Goal: Use online tool/utility

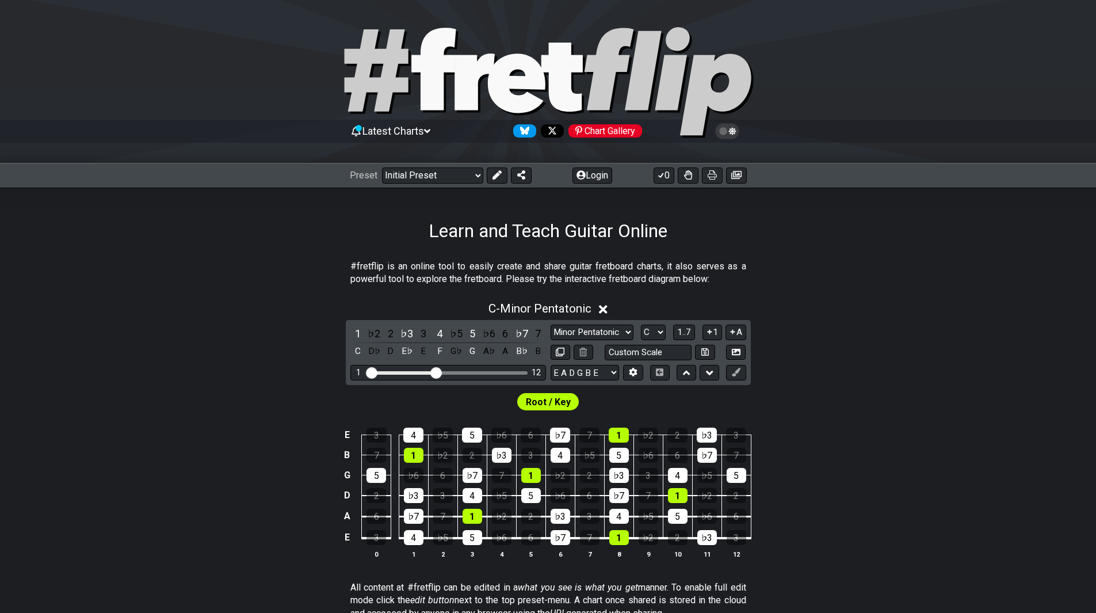
scroll to position [115, 0]
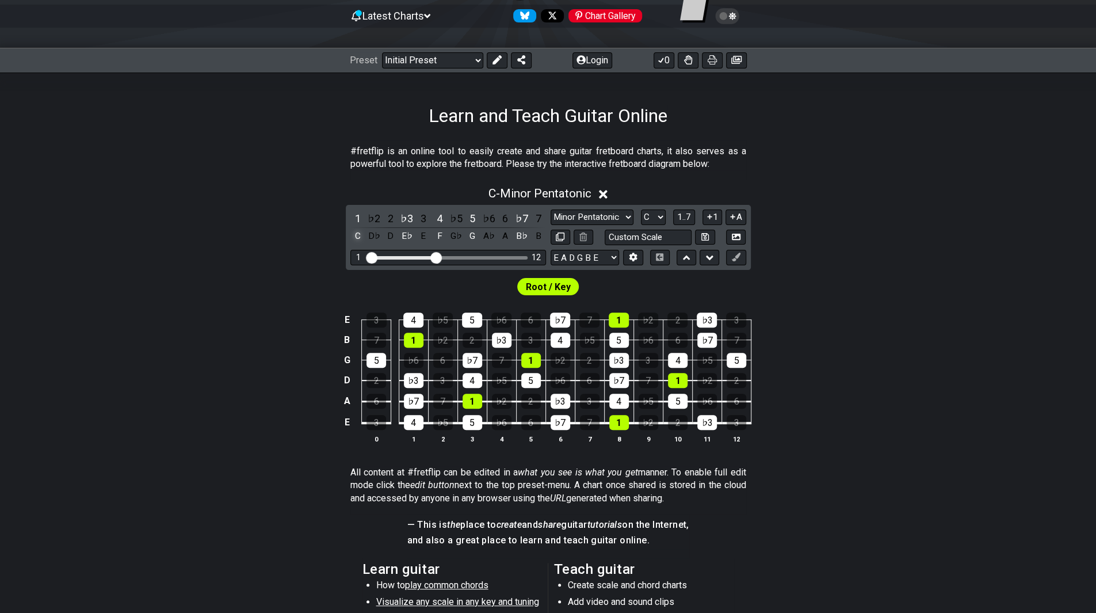
click at [358, 236] on div "C" at bounding box center [357, 236] width 15 height 16
click at [617, 212] on select "Minor Pentatonic Click to edit Minor Pentatonic Major Pentatonic Minor Blues Ma…" at bounding box center [591, 217] width 83 height 16
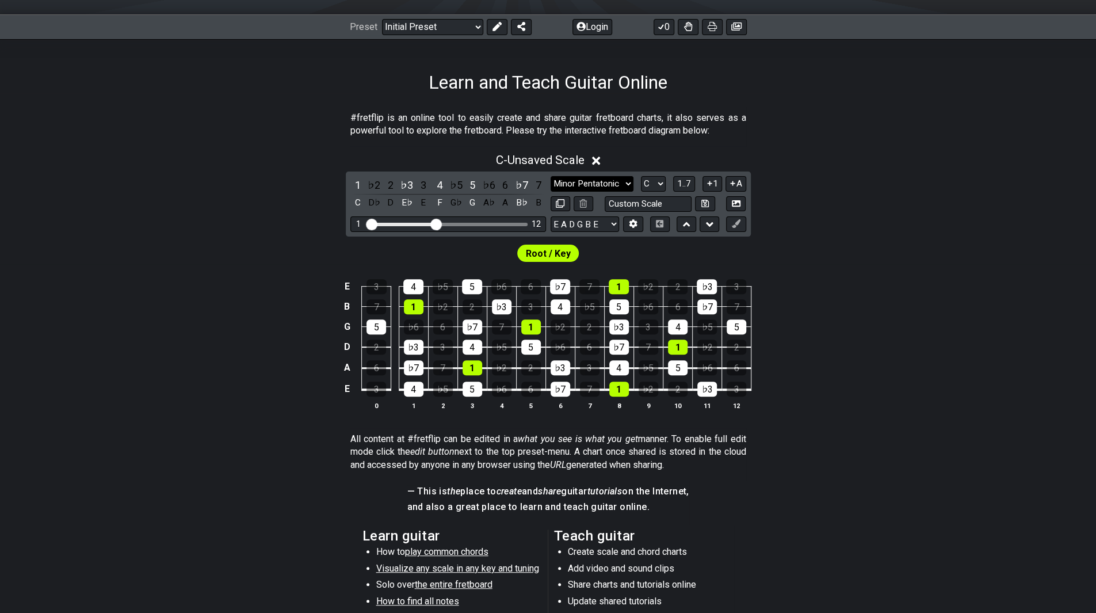
scroll to position [133, 0]
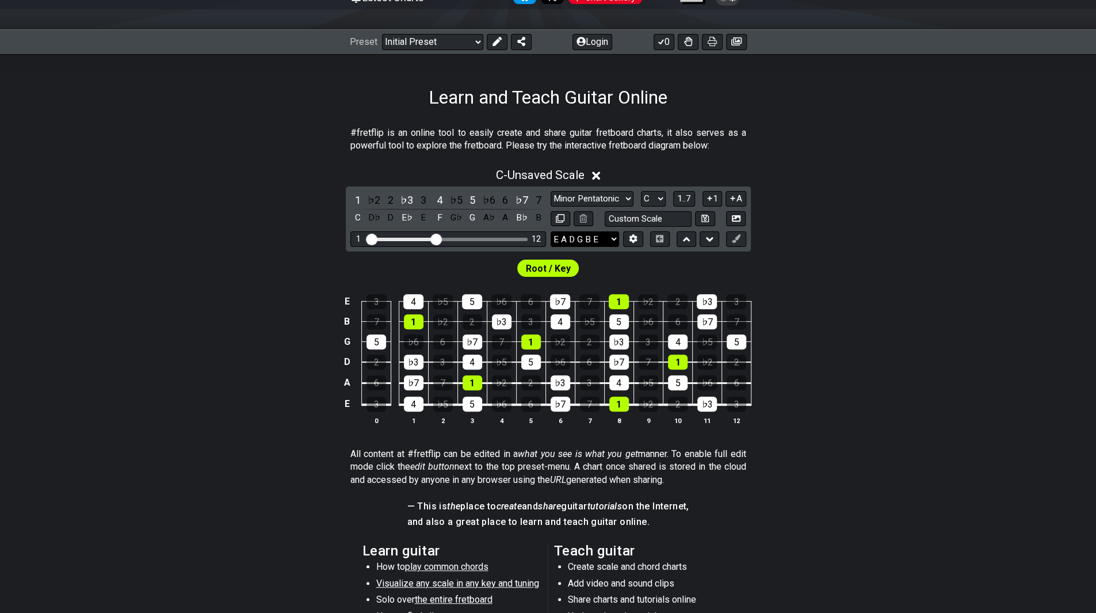
click at [606, 238] on select "E A D G B E E A D G B E E A D G B E B E A D F♯ B A D G C E A D A D G B E E♭ A♭ …" at bounding box center [584, 239] width 68 height 16
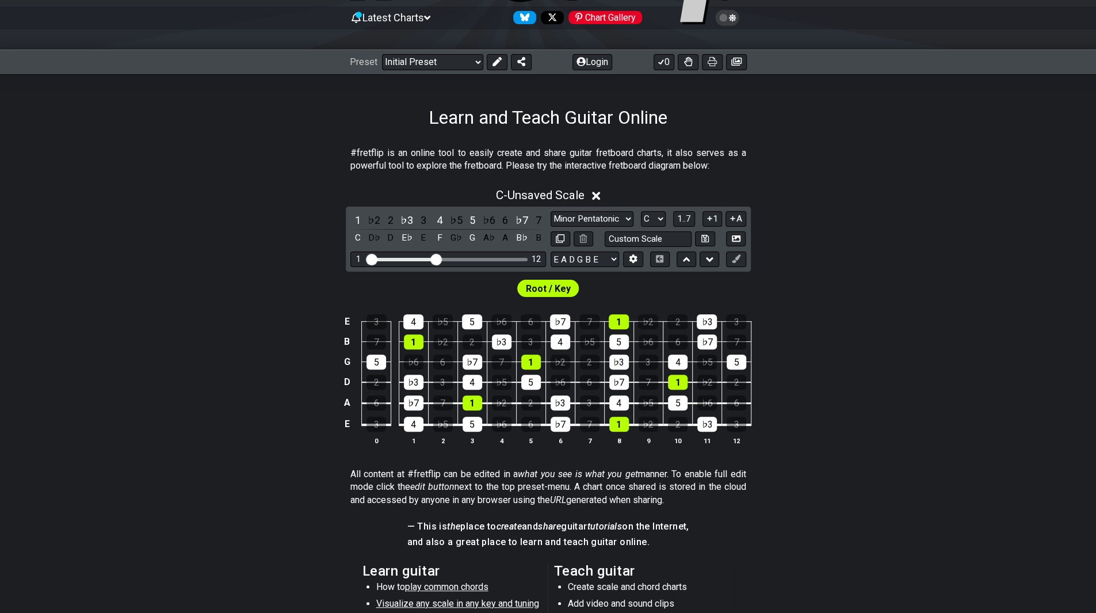
scroll to position [113, 0]
drag, startPoint x: 438, startPoint y: 259, endPoint x: 397, endPoint y: 260, distance: 41.4
click at [397, 259] on input "Visible fret range" at bounding box center [447, 259] width 163 height 0
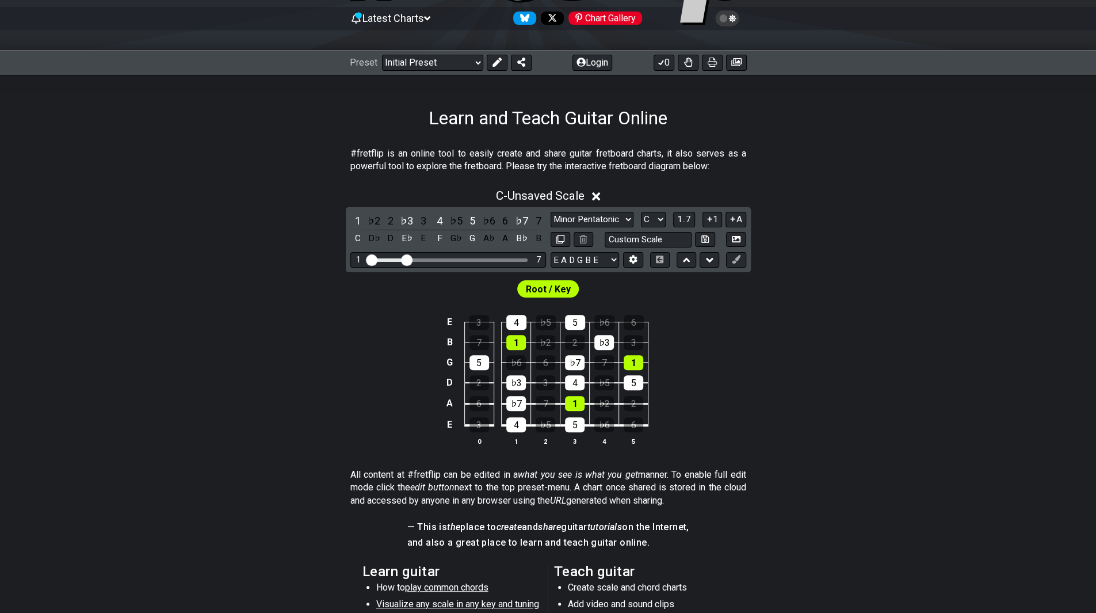
drag, startPoint x: 397, startPoint y: 260, endPoint x: 407, endPoint y: 258, distance: 10.5
click at [407, 259] on input "Visible fret range" at bounding box center [447, 259] width 163 height 0
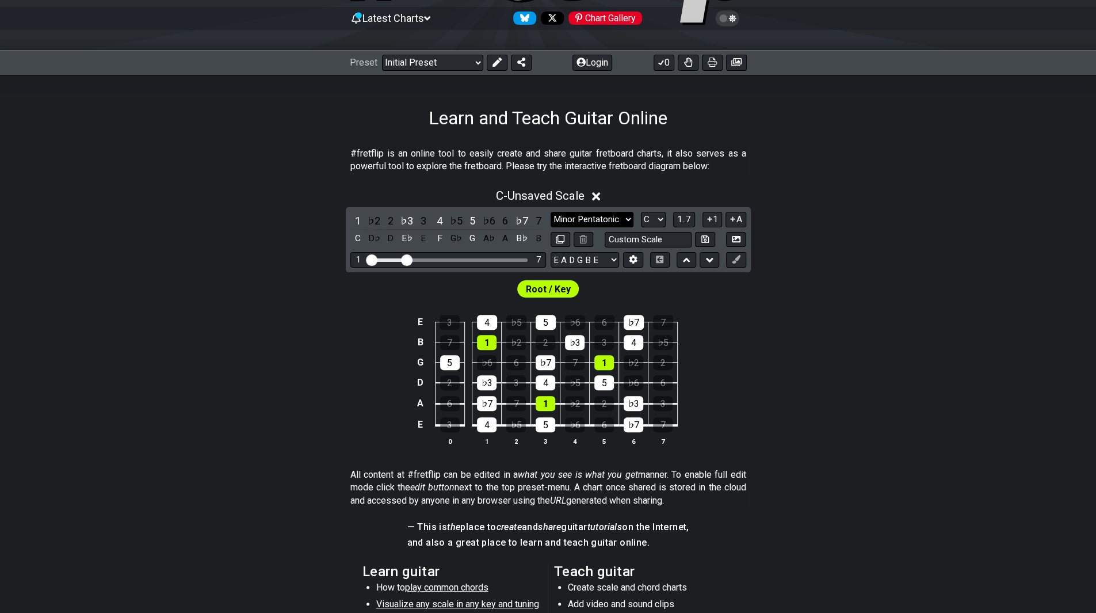
click at [622, 221] on select "Minor Pentatonic Click to edit Minor Pentatonic Major Pentatonic Minor Blues Ma…" at bounding box center [591, 220] width 83 height 16
click at [660, 183] on div "C - Unsaved Scale" at bounding box center [548, 192] width 1096 height 21
